Goal: Transaction & Acquisition: Purchase product/service

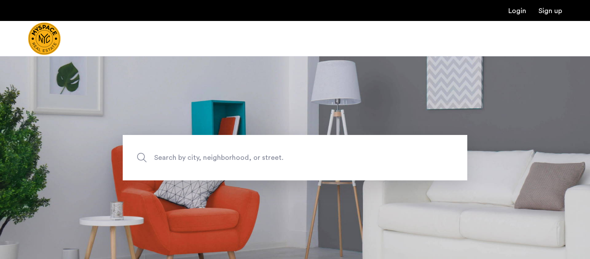
click at [222, 159] on span "Search by city, neighborhood, or street." at bounding box center [274, 158] width 241 height 12
click at [222, 159] on input "Search by city, neighborhood, or street." at bounding box center [295, 157] width 345 height 45
type input "**********"
click at [166, 157] on span "Search by city, neighborhood, or street." at bounding box center [274, 158] width 241 height 12
click at [166, 157] on input "Search by city, neighborhood, or street." at bounding box center [295, 157] width 345 height 45
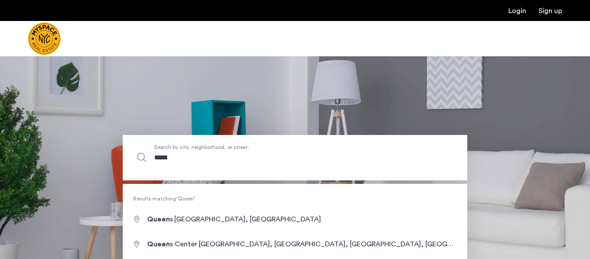
type input "******"
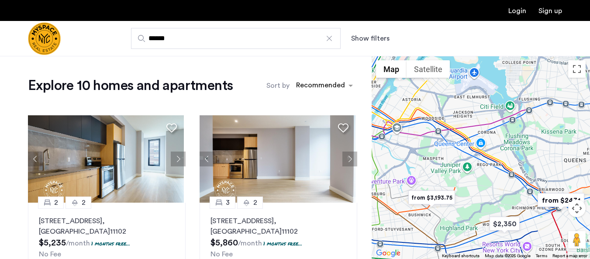
click at [189, 41] on input "******" at bounding box center [236, 38] width 210 height 21
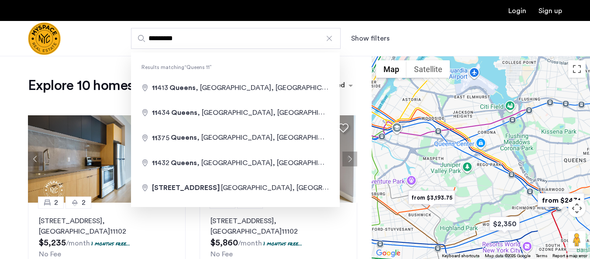
type input "*********"
click at [82, 56] on div "Explore 10 homes and apartments Sort by Recommended 2 2 [STREET_ADDRESS] $5,235…" at bounding box center [186, 239] width 372 height 366
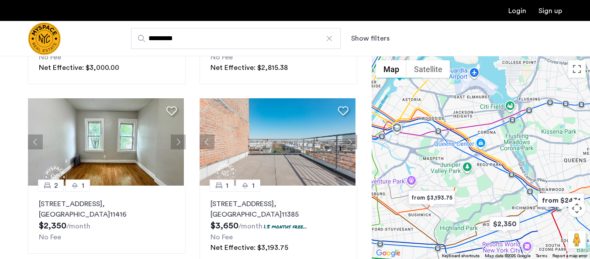
scroll to position [306, 0]
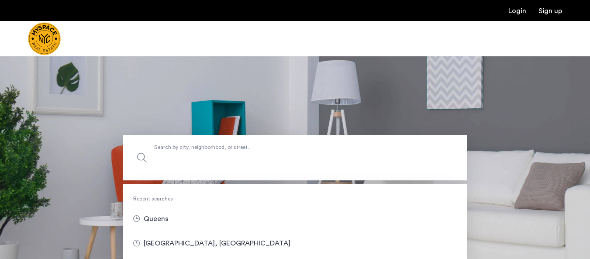
drag, startPoint x: 223, startPoint y: 149, endPoint x: 222, endPoint y: 153, distance: 4.5
click at [223, 149] on label "Search by city, neighborhood, or street." at bounding box center [295, 157] width 345 height 45
click at [223, 149] on input "Search by city, neighborhood, or street." at bounding box center [295, 157] width 345 height 45
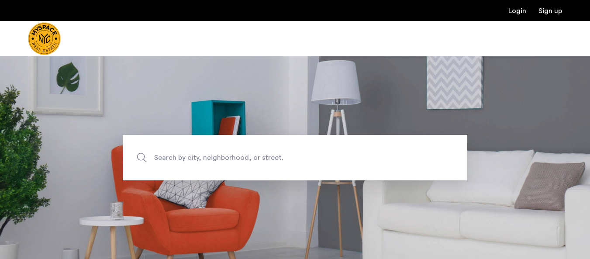
click at [269, 156] on span "Search by city, neighborhood, or street." at bounding box center [274, 158] width 241 height 12
click at [269, 156] on input "Search by city, neighborhood, or street." at bounding box center [295, 157] width 345 height 45
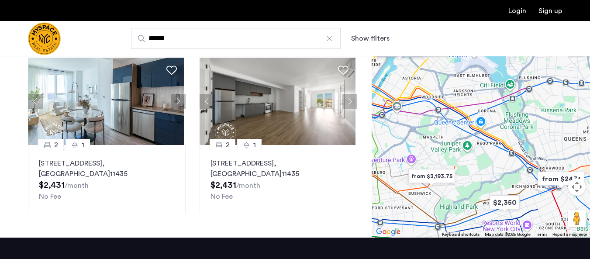
scroll to position [175, 0]
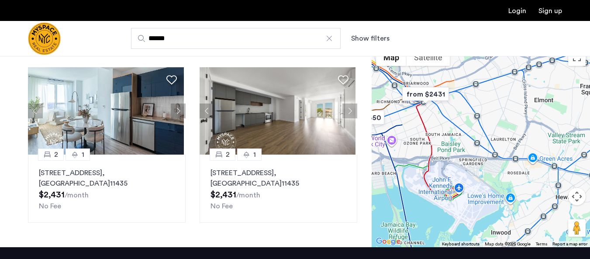
drag, startPoint x: 565, startPoint y: 162, endPoint x: 426, endPoint y: 65, distance: 169.4
click at [426, 65] on div "$2,350 from $2,815.38 from $3,193.75 from $2431 Map Terrain Satellite Labels Ke…" at bounding box center [481, 145] width 218 height 203
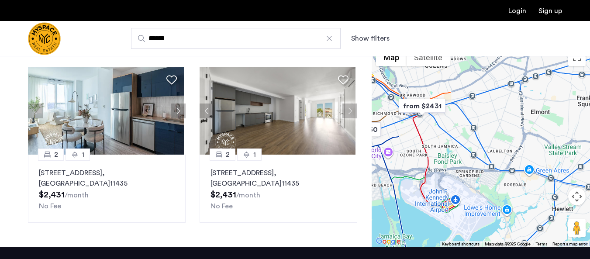
drag, startPoint x: 419, startPoint y: 140, endPoint x: 426, endPoint y: 155, distance: 16.1
click at [426, 155] on div at bounding box center [481, 145] width 218 height 203
click at [423, 118] on div at bounding box center [481, 145] width 218 height 203
click at [420, 119] on div at bounding box center [481, 145] width 218 height 203
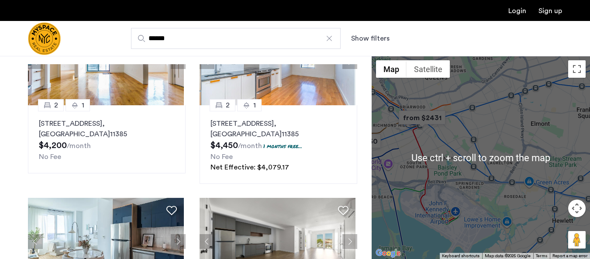
scroll to position [44, 0]
click at [500, 128] on div at bounding box center [481, 157] width 218 height 203
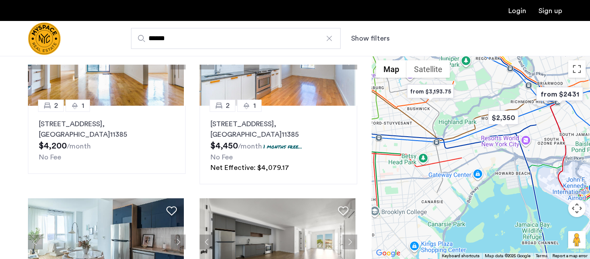
drag, startPoint x: 438, startPoint y: 146, endPoint x: 576, endPoint y: 121, distance: 140.2
click at [576, 121] on div at bounding box center [481, 157] width 218 height 203
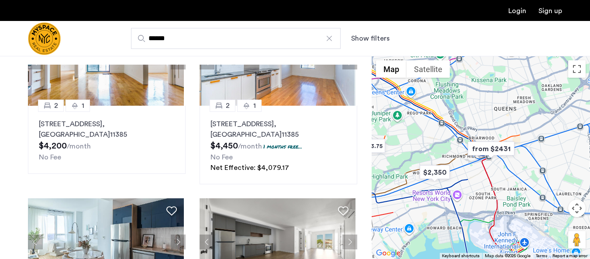
drag, startPoint x: 472, startPoint y: 163, endPoint x: 401, endPoint y: 220, distance: 91.4
click at [401, 220] on div at bounding box center [481, 157] width 218 height 203
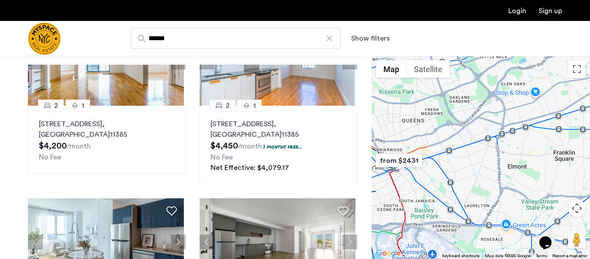
scroll to position [0, 0]
drag, startPoint x: 511, startPoint y: 143, endPoint x: 419, endPoint y: 156, distance: 93.6
click at [419, 156] on img "from $2431" at bounding box center [399, 161] width 54 height 20
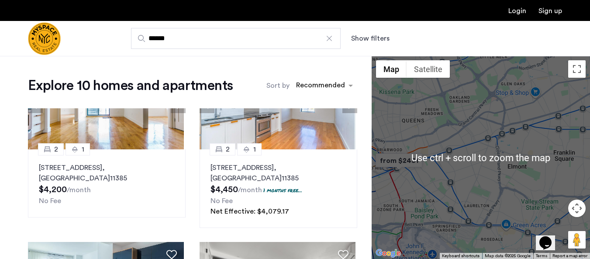
click at [462, 179] on div "To navigate, press the arrow keys." at bounding box center [481, 157] width 218 height 203
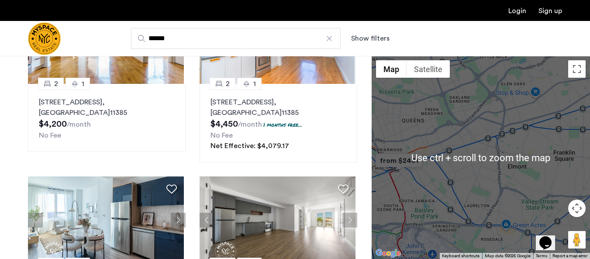
scroll to position [87, 0]
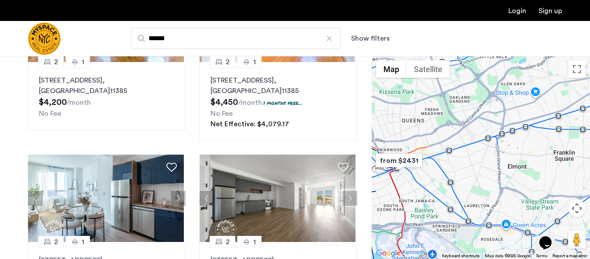
click at [493, 167] on div at bounding box center [481, 157] width 218 height 203
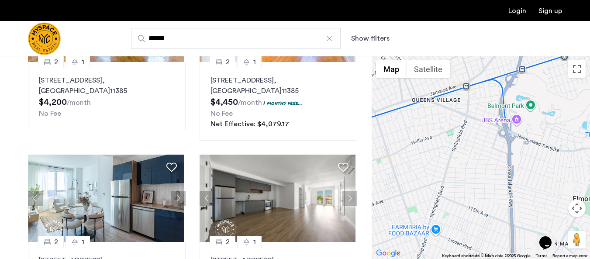
drag, startPoint x: 481, startPoint y: 168, endPoint x: 474, endPoint y: 205, distance: 37.9
click at [474, 205] on div at bounding box center [481, 157] width 218 height 203
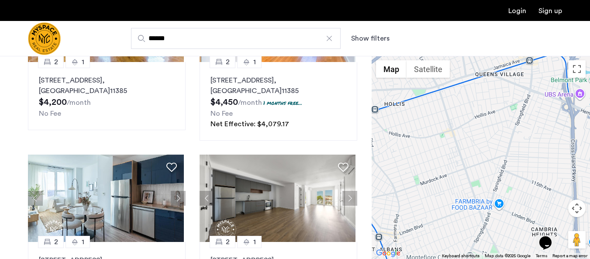
drag, startPoint x: 499, startPoint y: 156, endPoint x: 572, endPoint y: 126, distance: 79.0
click at [572, 126] on div at bounding box center [481, 157] width 218 height 203
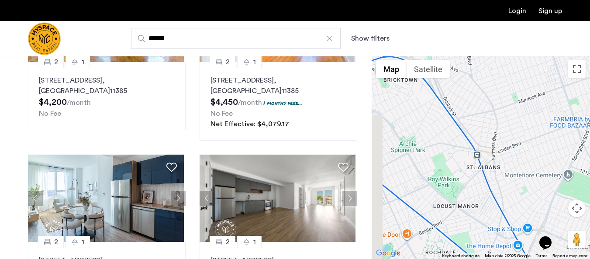
drag, startPoint x: 480, startPoint y: 173, endPoint x: 557, endPoint y: 87, distance: 115.1
click at [557, 87] on div at bounding box center [481, 157] width 218 height 203
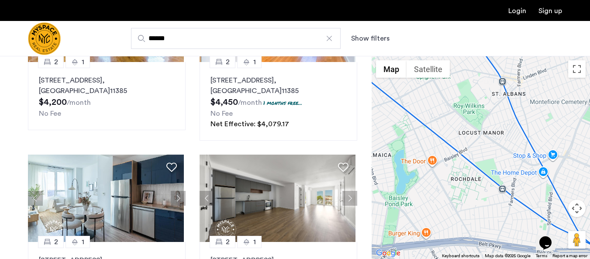
drag, startPoint x: 496, startPoint y: 163, endPoint x: 522, endPoint y: 87, distance: 80.4
click at [522, 87] on div at bounding box center [481, 157] width 218 height 203
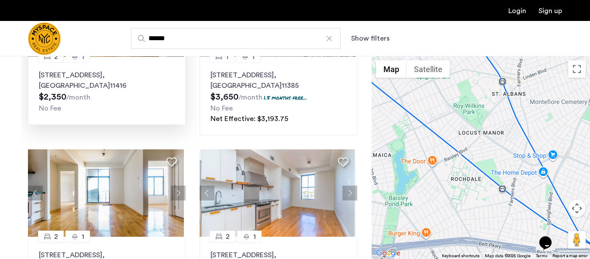
scroll to position [331, 0]
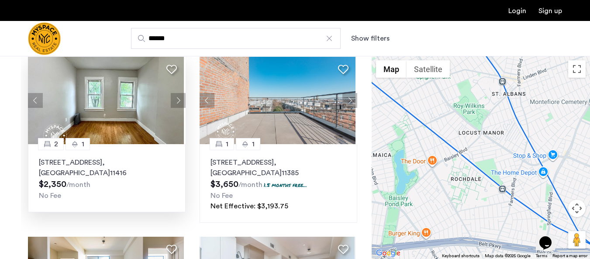
click at [173, 97] on button "Next apartment" at bounding box center [178, 100] width 15 height 15
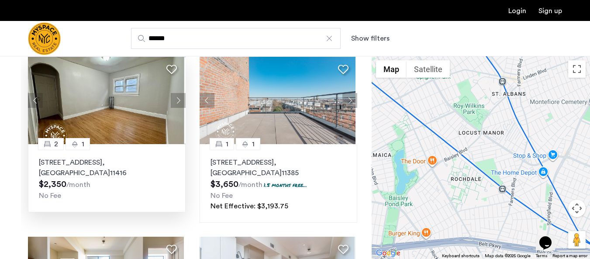
click at [177, 101] on button "Next apartment" at bounding box center [178, 100] width 15 height 15
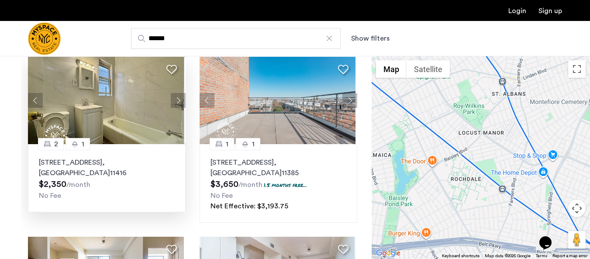
click at [174, 100] on button "Next apartment" at bounding box center [178, 100] width 15 height 15
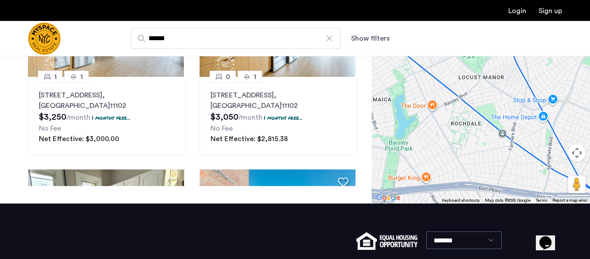
scroll to position [0, 0]
